Goal: Obtain resource: Obtain resource

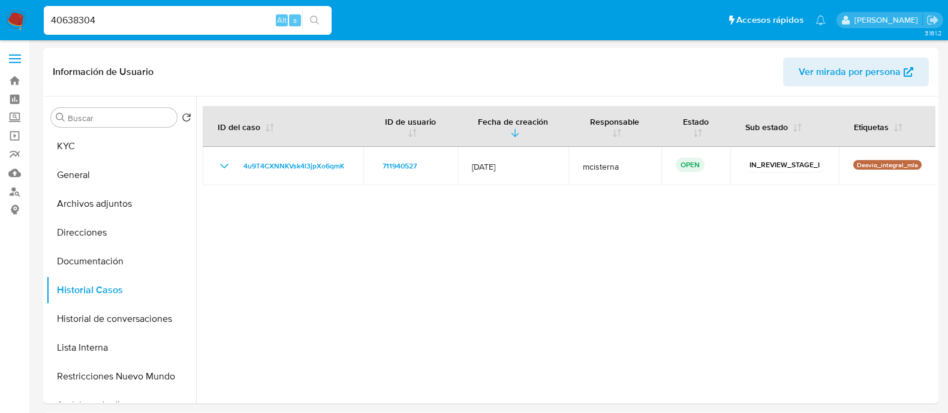
select select "10"
type input "40638304"
click at [19, 191] on link "Buscador de personas" at bounding box center [71, 191] width 143 height 19
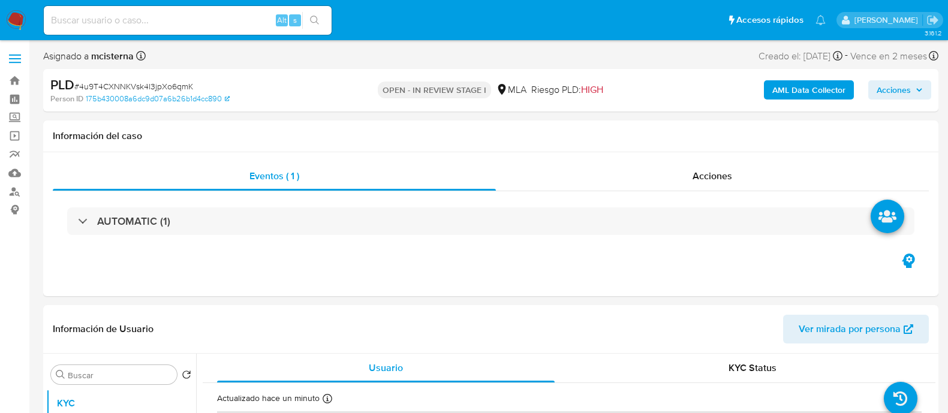
select select "10"
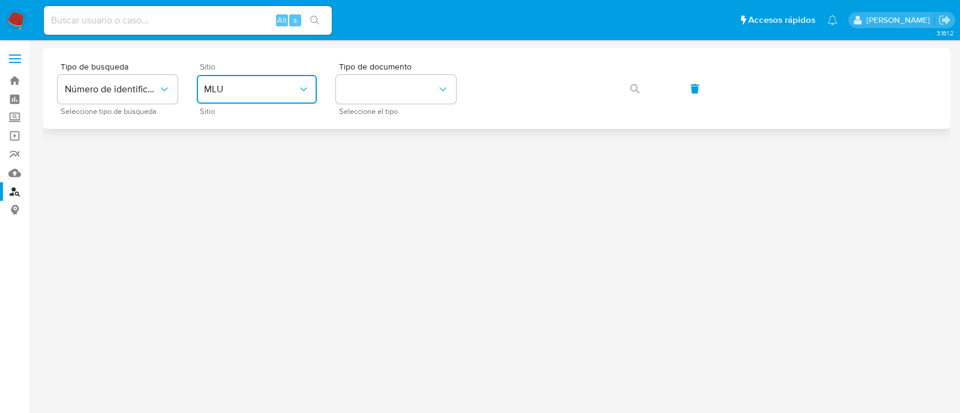
click at [277, 91] on span "MLU" at bounding box center [251, 89] width 94 height 12
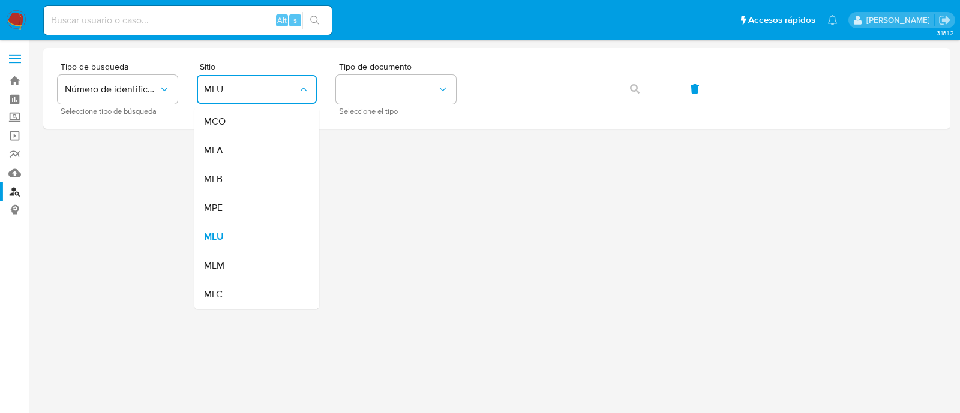
click at [270, 155] on div "MLA" at bounding box center [253, 150] width 98 height 29
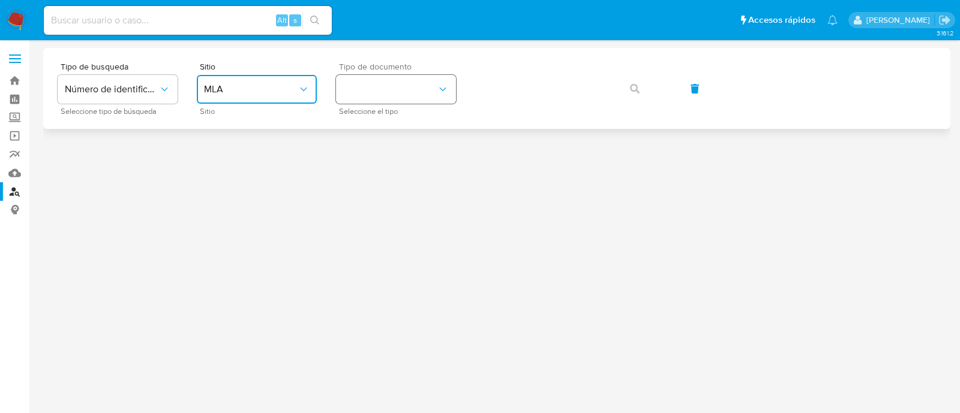
click at [371, 93] on button "identificationType" at bounding box center [396, 89] width 120 height 29
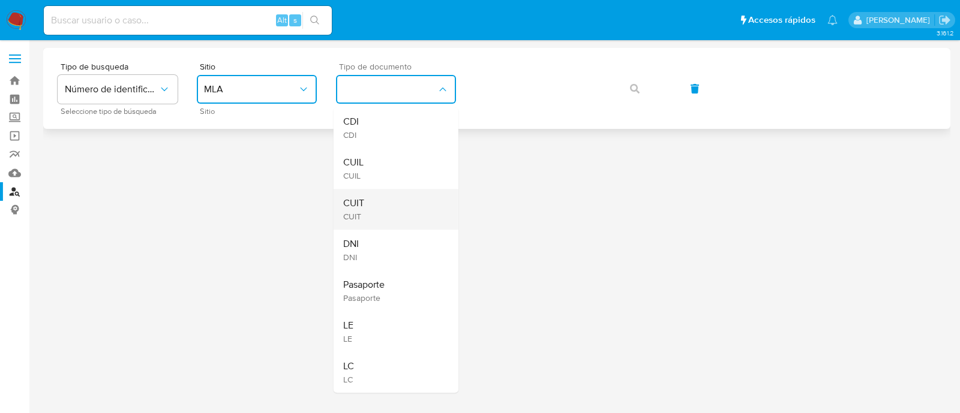
click at [381, 199] on div "CUIT CUIT" at bounding box center [392, 209] width 98 height 41
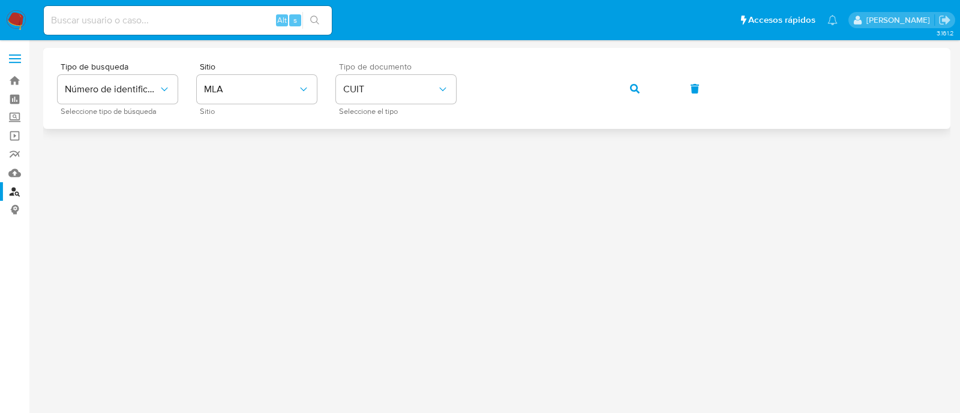
drag, startPoint x: 627, startPoint y: 91, endPoint x: 620, endPoint y: 93, distance: 8.2
click at [627, 91] on button "button" at bounding box center [634, 88] width 41 height 29
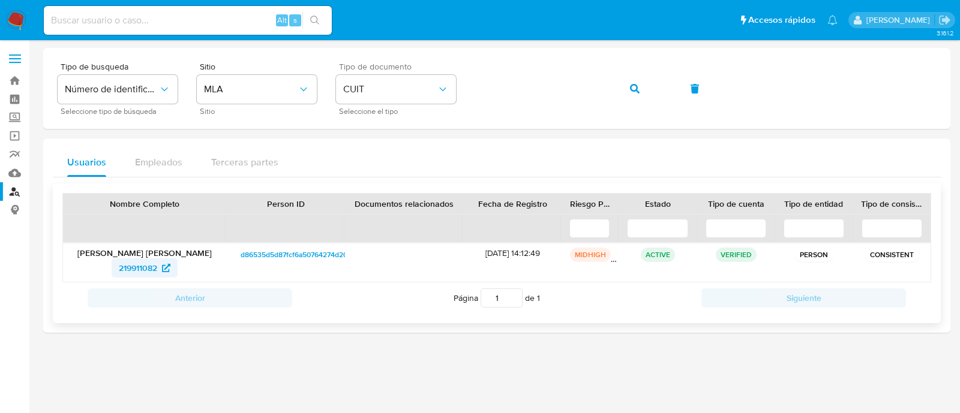
click at [152, 264] on span "219911082" at bounding box center [138, 268] width 38 height 19
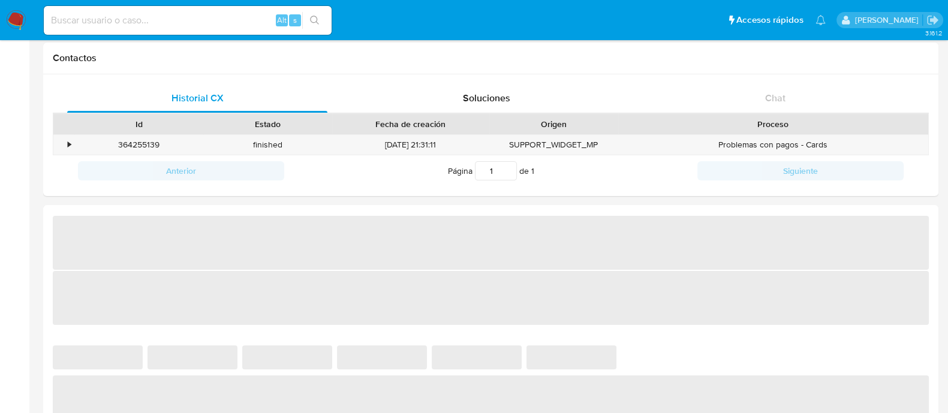
scroll to position [375, 0]
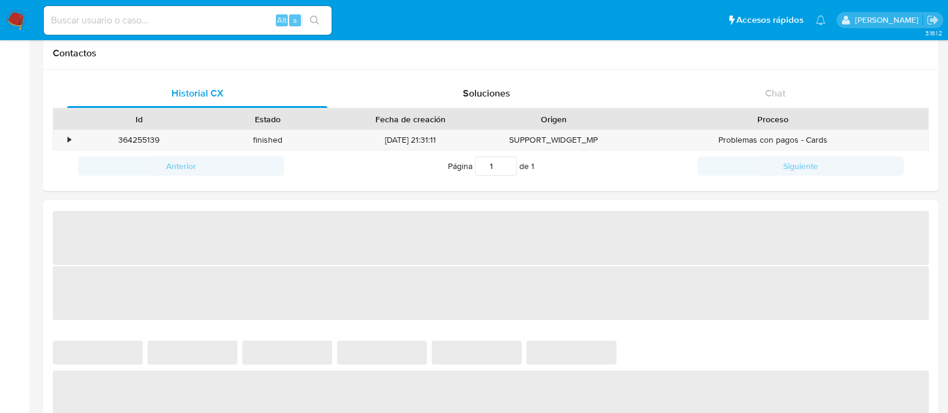
select select "10"
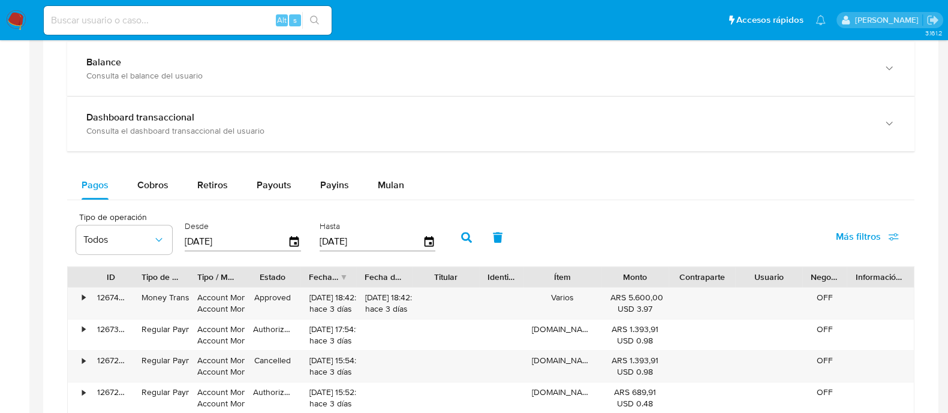
scroll to position [750, 0]
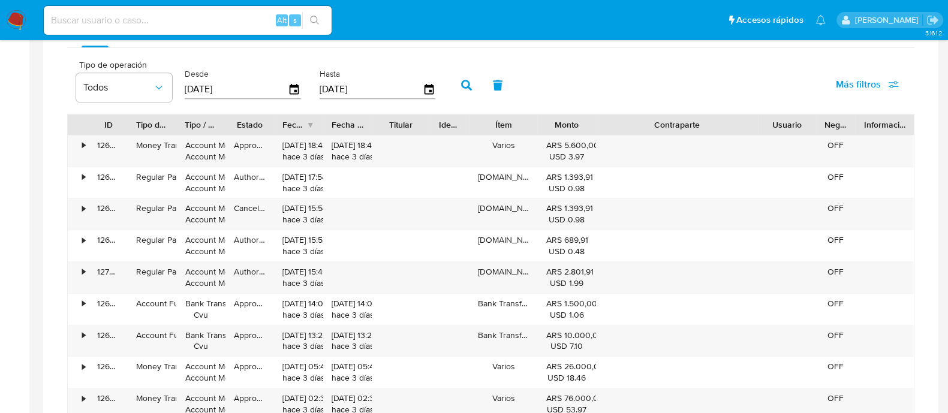
drag, startPoint x: 734, startPoint y: 125, endPoint x: 828, endPoint y: 128, distance: 94.2
click at [828, 128] on div "ID Tipo de operación Tipo / Método Estado Fecha de creación Fecha de aprobación…" at bounding box center [491, 125] width 846 height 20
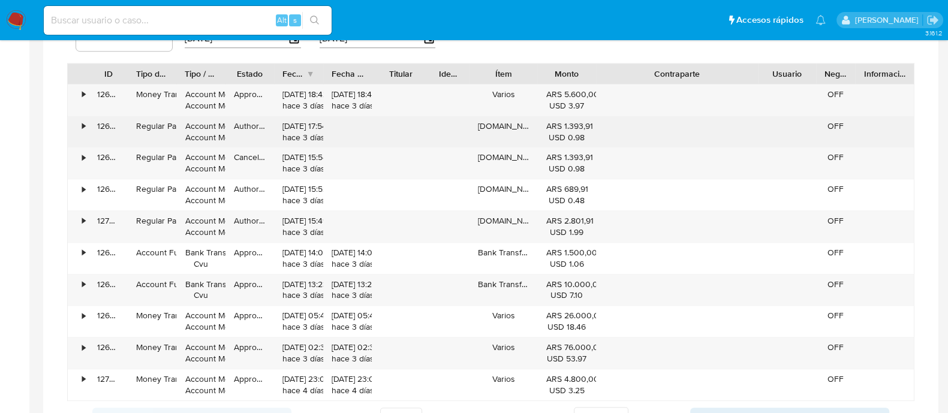
scroll to position [825, 0]
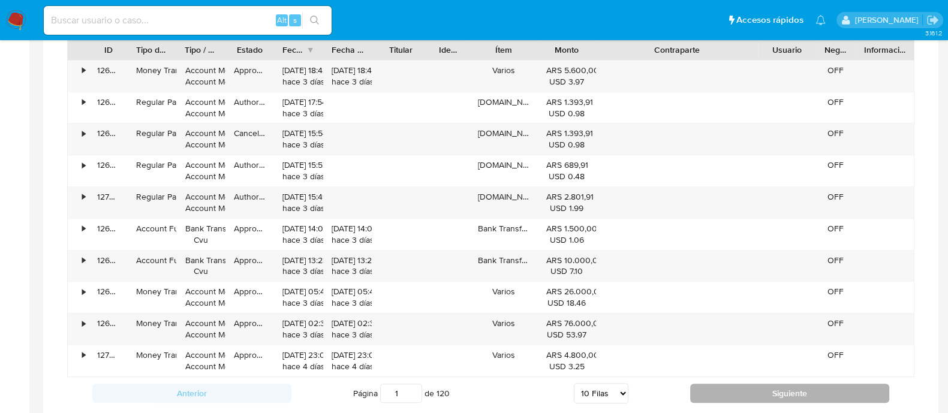
click at [743, 389] on button "Siguiente" at bounding box center [789, 393] width 199 height 19
type input "2"
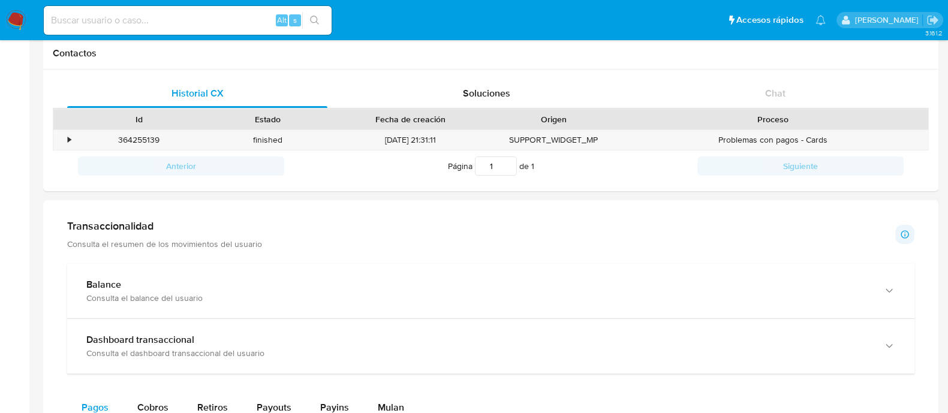
scroll to position [0, 0]
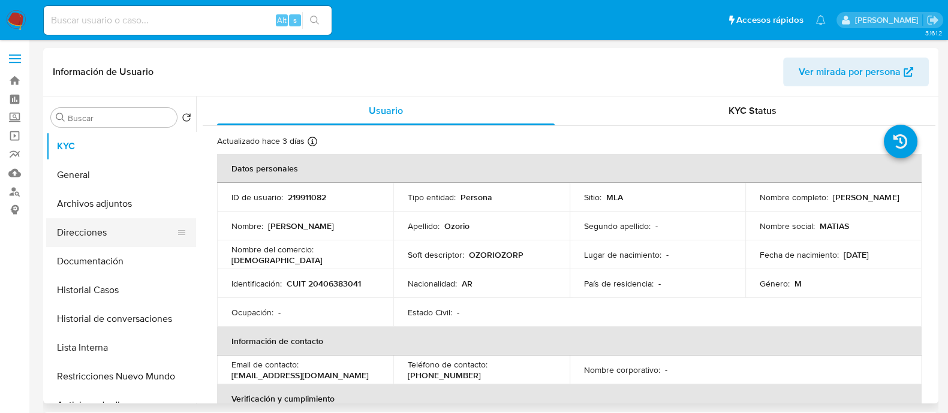
click at [126, 245] on button "Direcciones" at bounding box center [116, 232] width 140 height 29
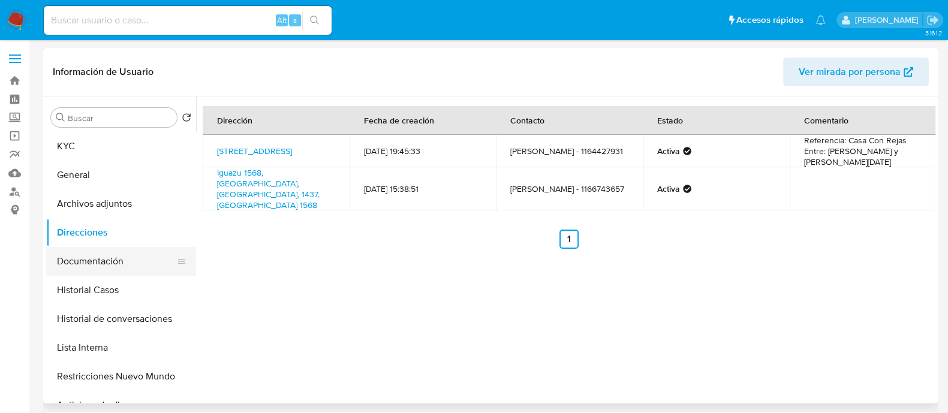
click at [121, 259] on button "Documentación" at bounding box center [116, 261] width 140 height 29
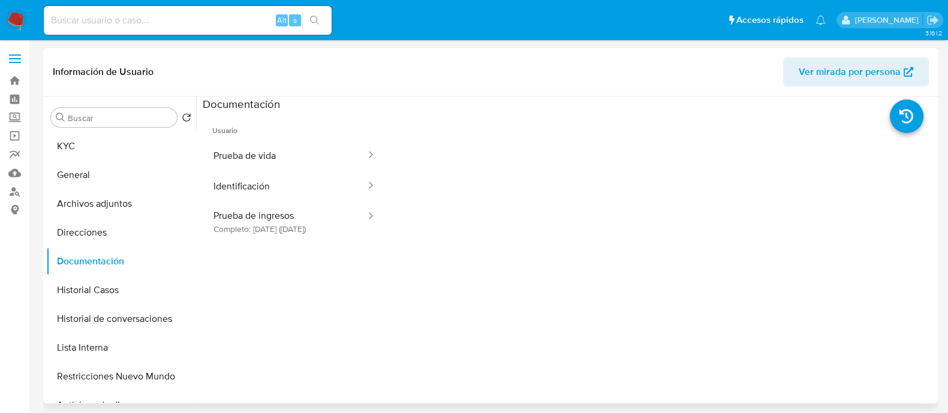
click at [260, 158] on button "Prueba de vida" at bounding box center [285, 155] width 164 height 31
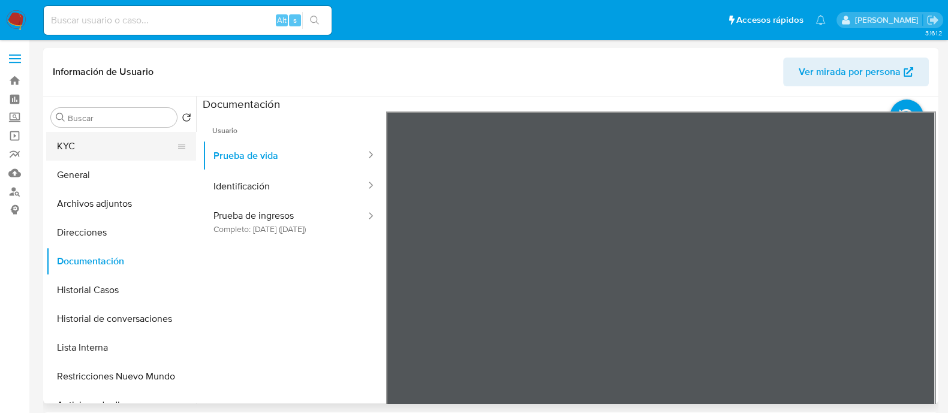
drag, startPoint x: 81, startPoint y: 139, endPoint x: 130, endPoint y: 136, distance: 48.6
click at [81, 139] on button "KYC" at bounding box center [116, 146] width 140 height 29
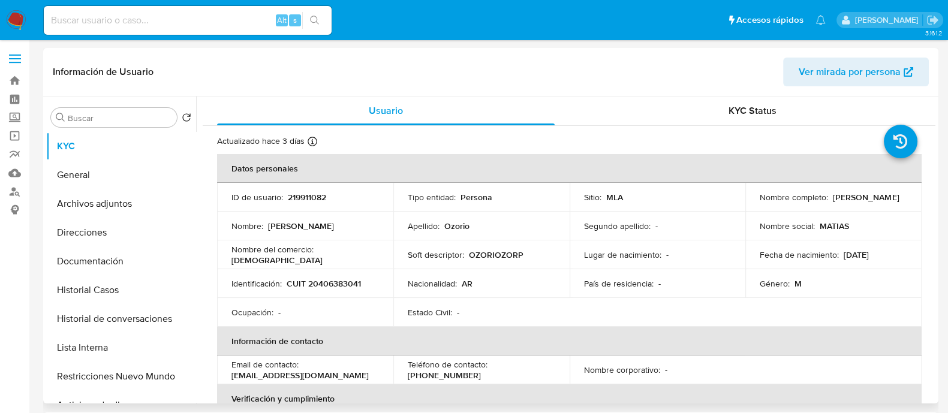
drag, startPoint x: 752, startPoint y: 200, endPoint x: 853, endPoint y: 199, distance: 101.4
click at [853, 199] on td "Nombre completo : Matias Agustin Ozorio" at bounding box center [834, 197] width 176 height 29
copy p "[PERSON_NAME] [PERSON_NAME]"
click at [21, 191] on link "Buscador de personas" at bounding box center [71, 191] width 143 height 19
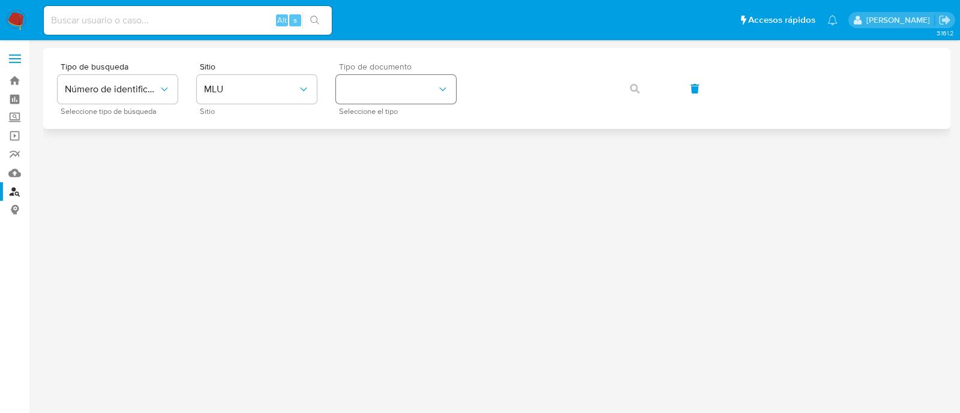
click at [434, 92] on button "identificationType" at bounding box center [396, 89] width 120 height 29
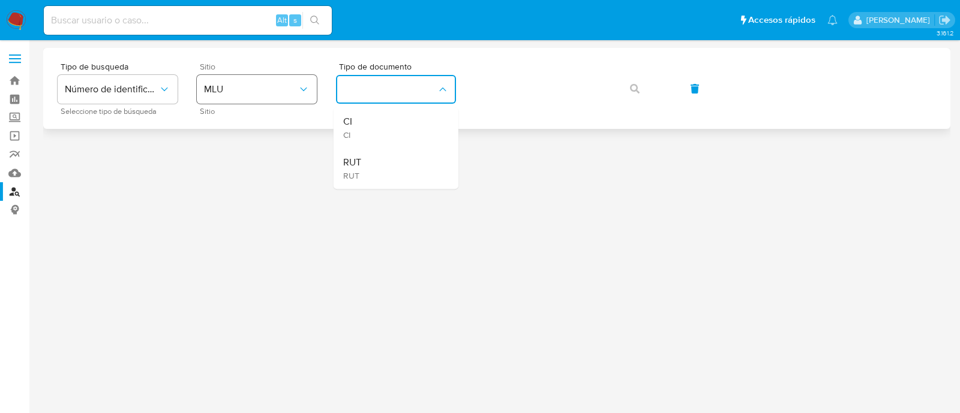
click at [258, 102] on button "MLU" at bounding box center [257, 89] width 120 height 29
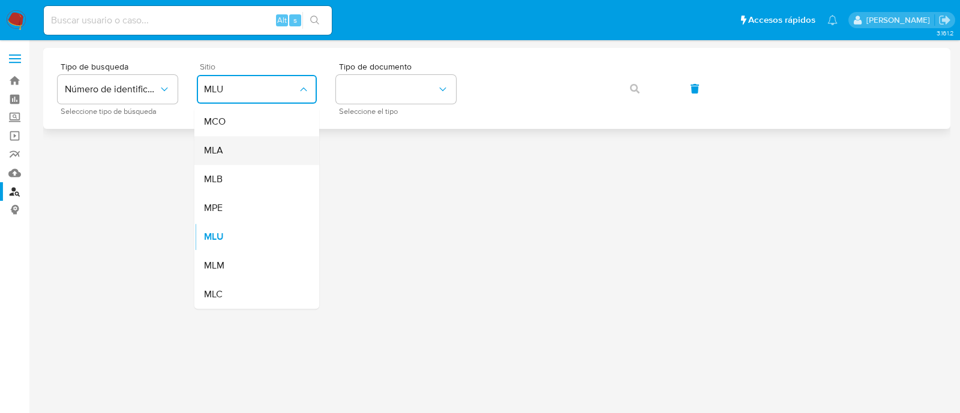
click at [259, 151] on div "MLA" at bounding box center [253, 150] width 98 height 29
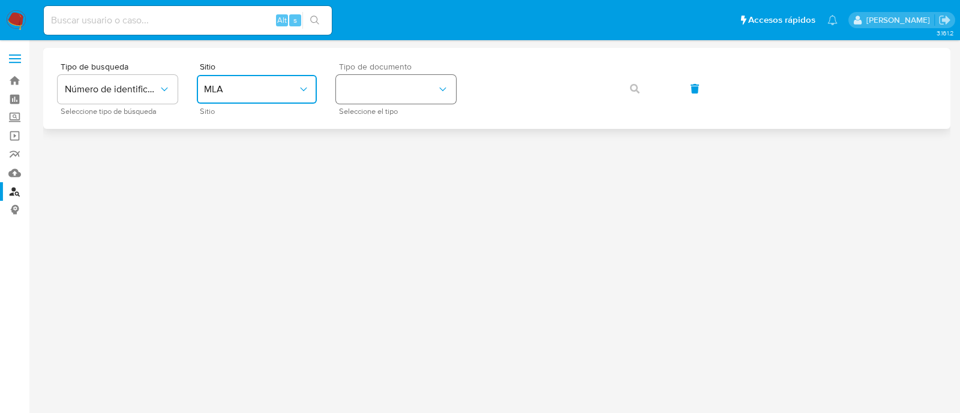
click at [360, 93] on button "identificationType" at bounding box center [396, 89] width 120 height 29
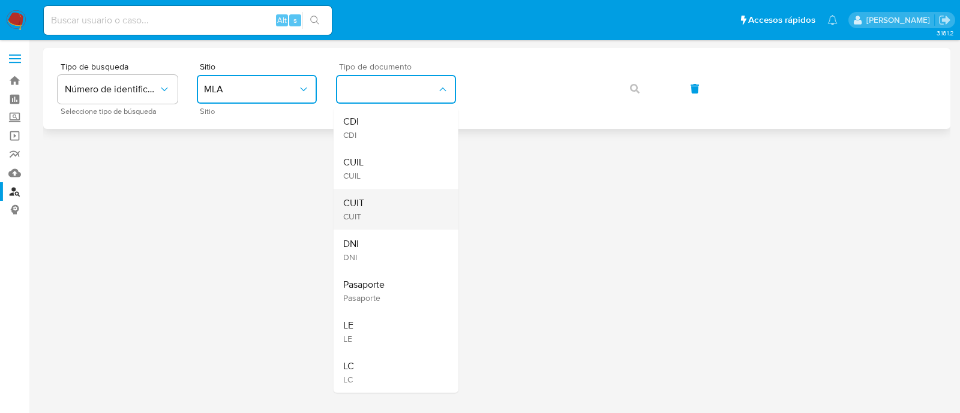
click at [375, 202] on div "CUIT CUIT" at bounding box center [392, 209] width 98 height 41
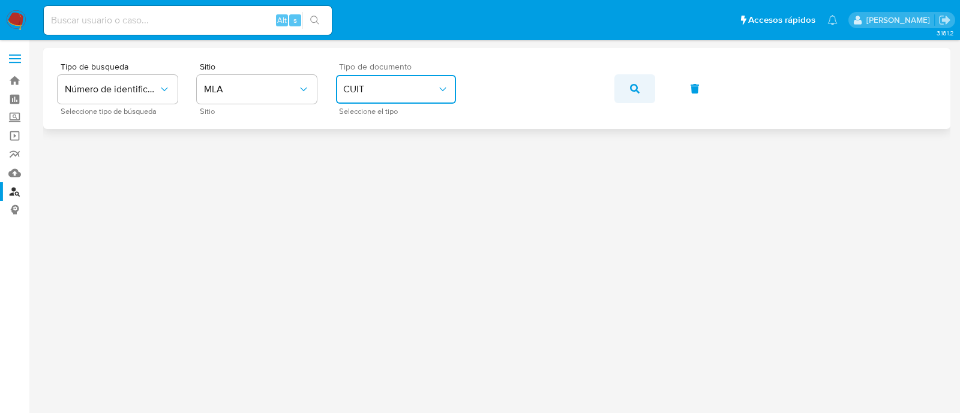
click at [642, 92] on button "button" at bounding box center [634, 88] width 41 height 29
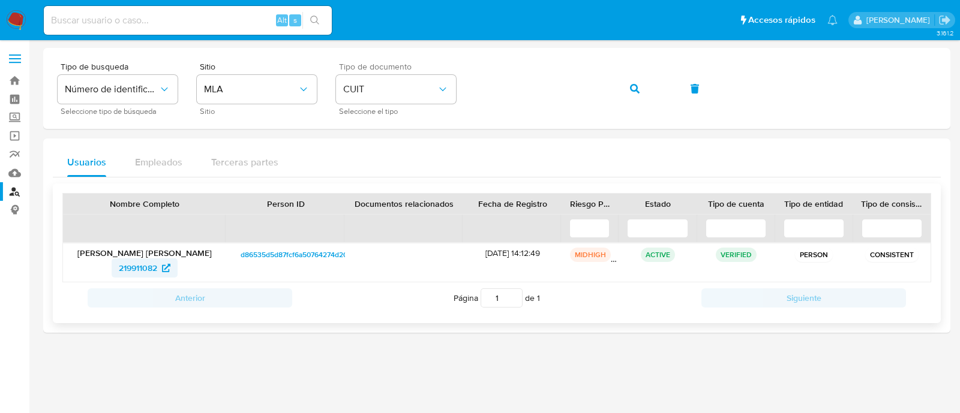
click at [159, 271] on span "219911082" at bounding box center [145, 268] width 52 height 19
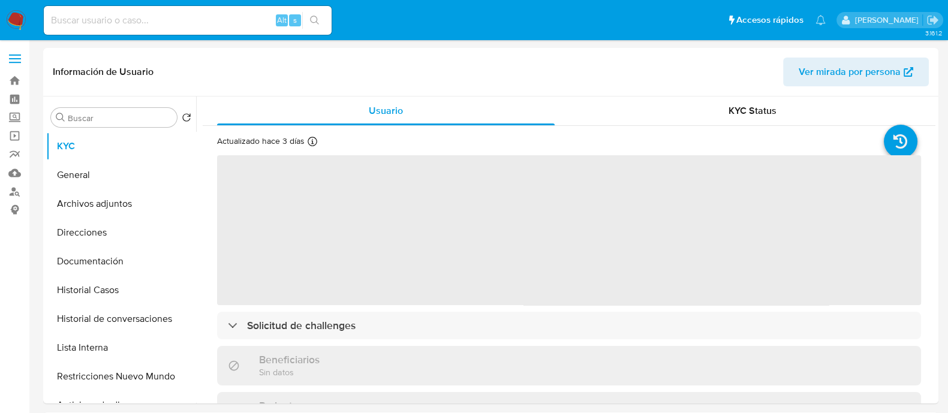
select select "10"
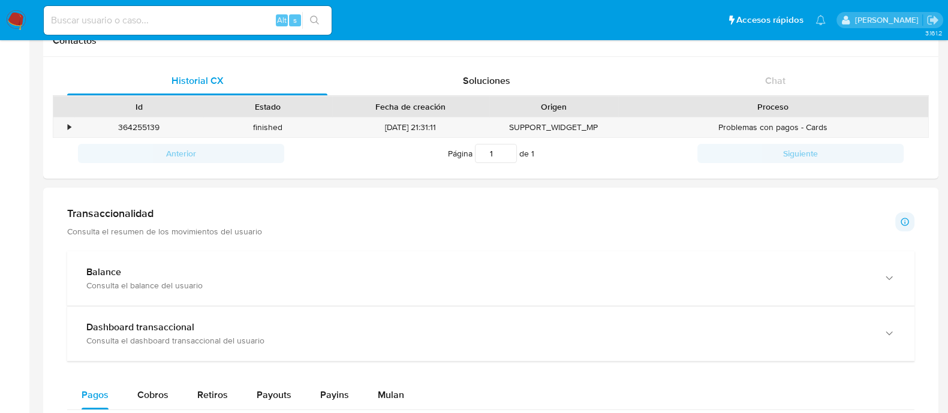
scroll to position [599, 0]
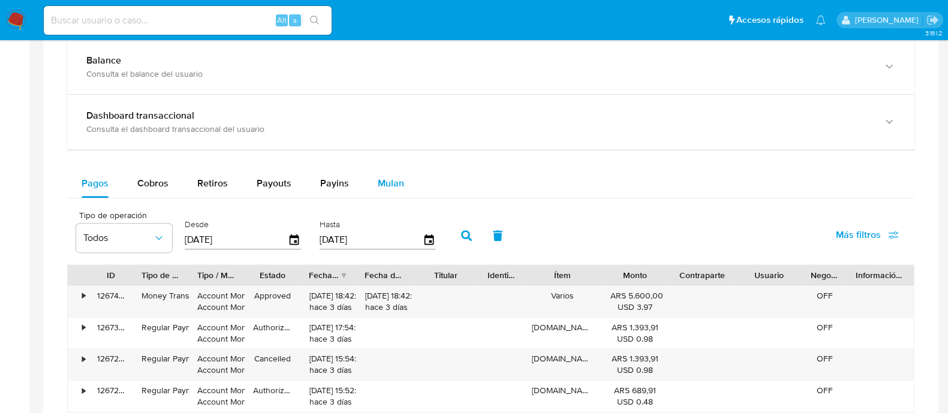
click at [389, 181] on span "Mulan" at bounding box center [391, 183] width 26 height 14
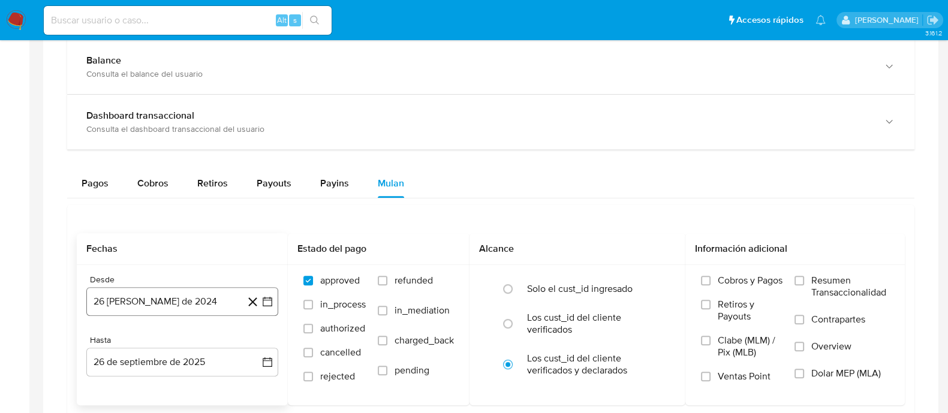
click at [211, 302] on button "26 [PERSON_NAME] de 2024" at bounding box center [182, 301] width 192 height 29
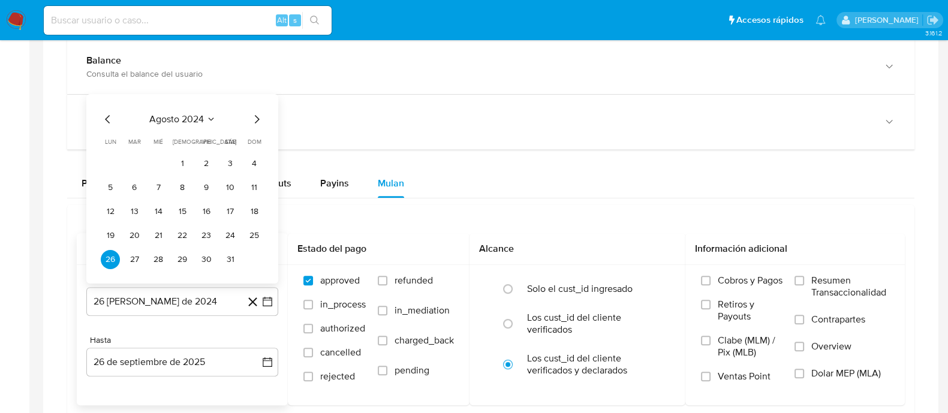
click at [196, 113] on span "agosto 2024" at bounding box center [176, 119] width 55 height 12
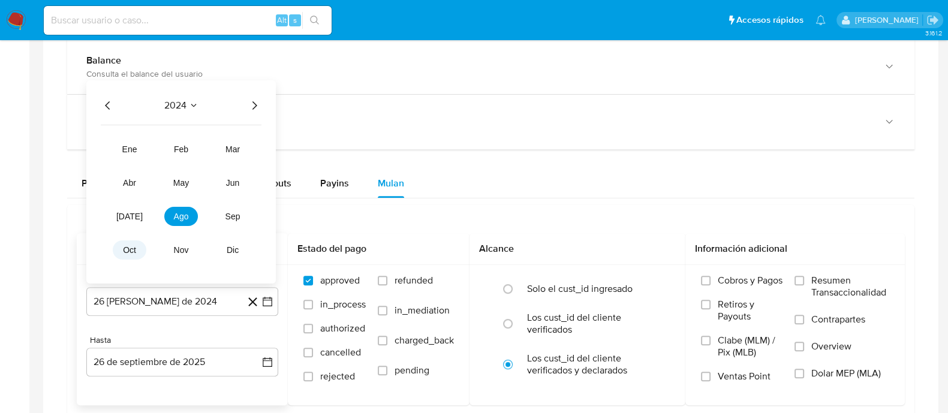
click at [133, 251] on span "oct" at bounding box center [129, 250] width 13 height 10
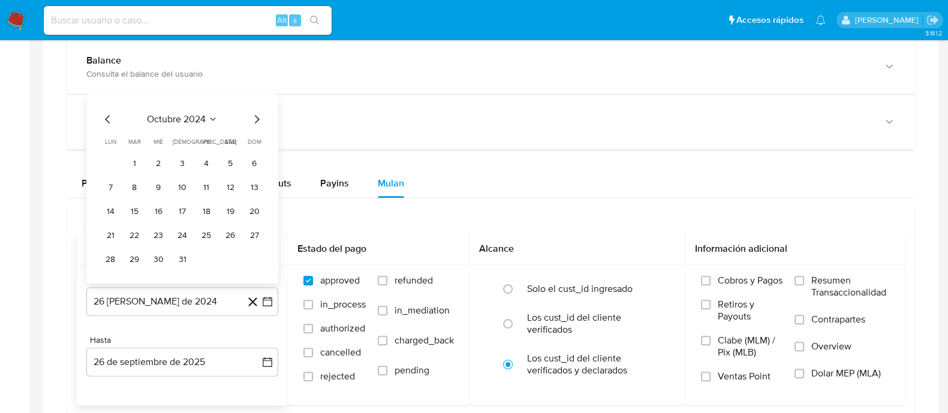
click at [128, 159] on button "1" at bounding box center [134, 163] width 19 height 19
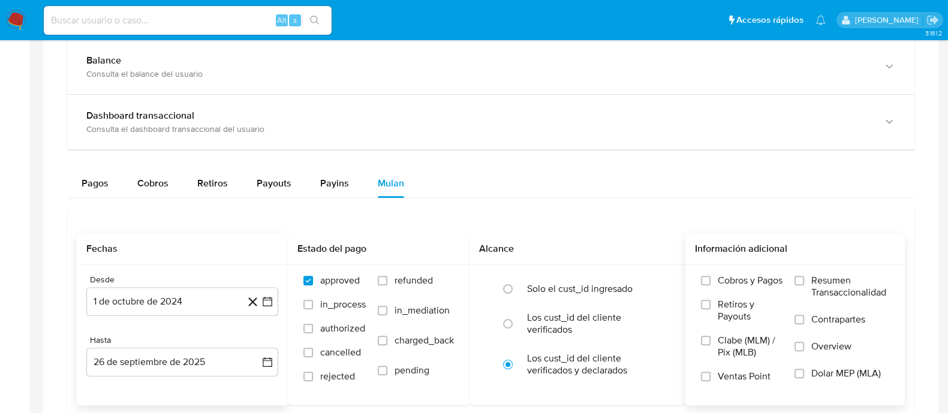
click at [851, 370] on span "Dolar MEP (MLA)" at bounding box center [847, 374] width 70 height 12
click at [804, 370] on input "Dolar MEP (MLA)" at bounding box center [800, 374] width 10 height 10
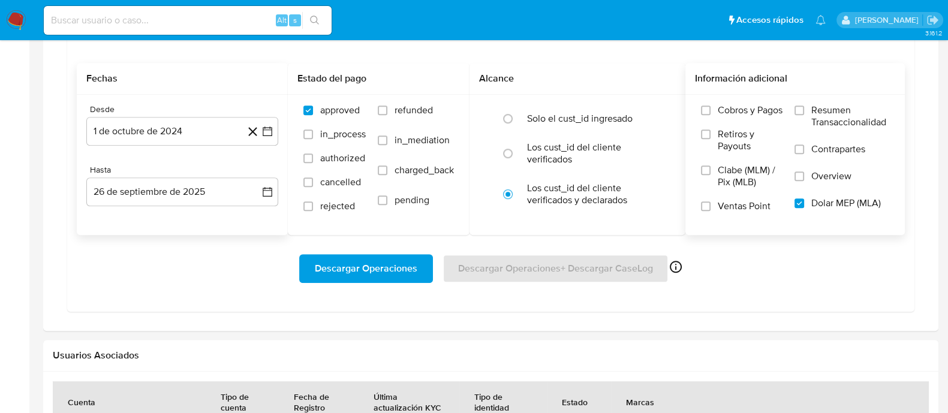
scroll to position [825, 0]
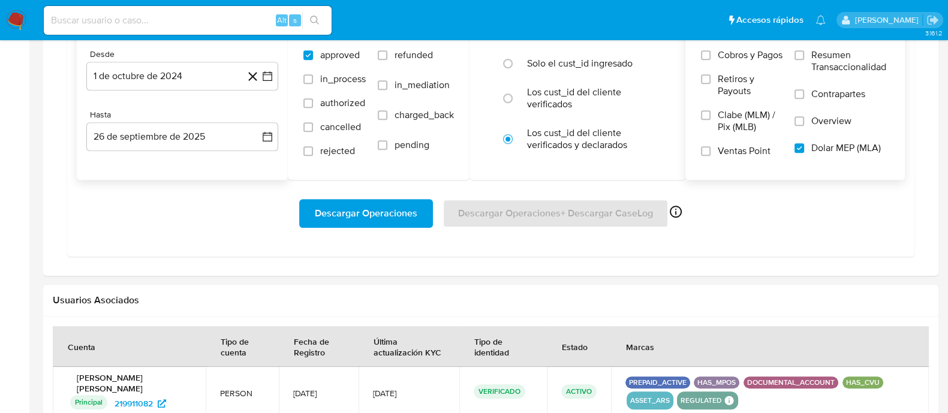
click at [409, 210] on span "Descargar Operaciones" at bounding box center [366, 213] width 103 height 26
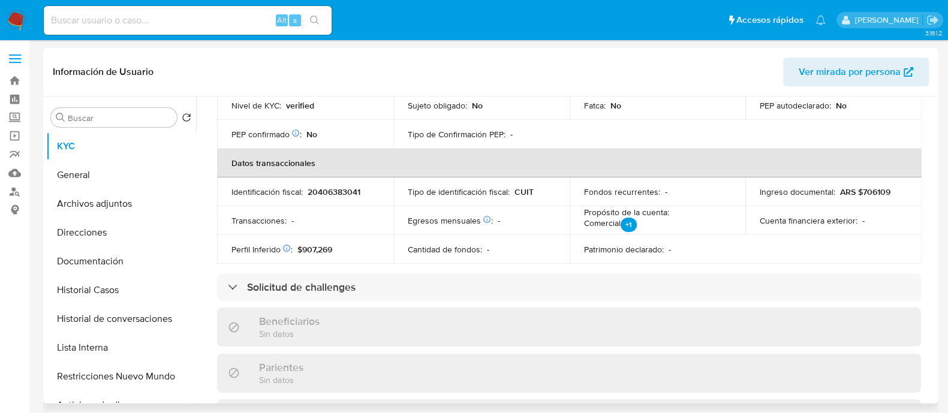
scroll to position [130, 0]
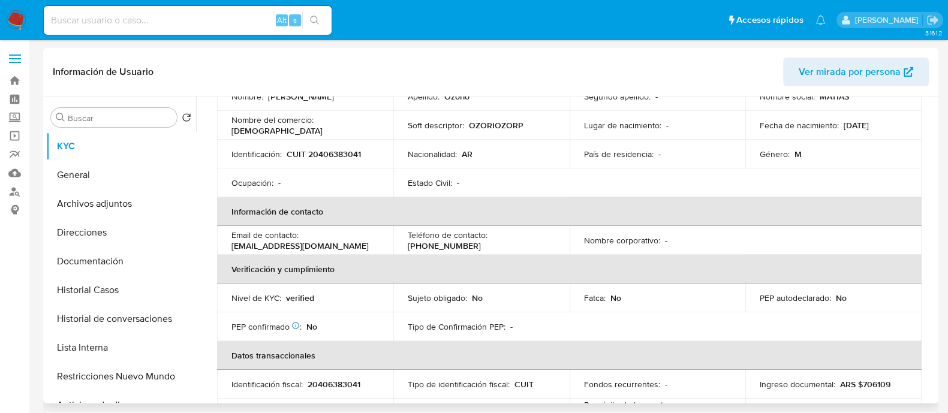
click at [329, 384] on p "20406383041" at bounding box center [334, 384] width 53 height 11
copy p "20406383041"
click at [105, 237] on button "Direcciones" at bounding box center [116, 232] width 140 height 29
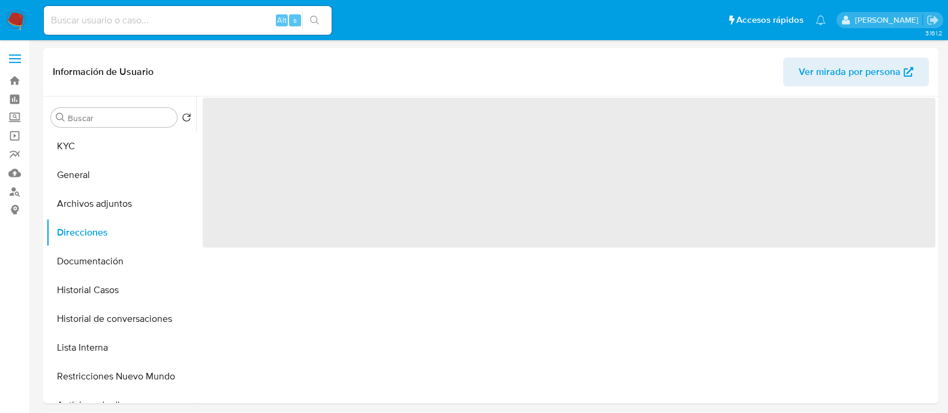
scroll to position [0, 0]
